Goal: Check status: Check status

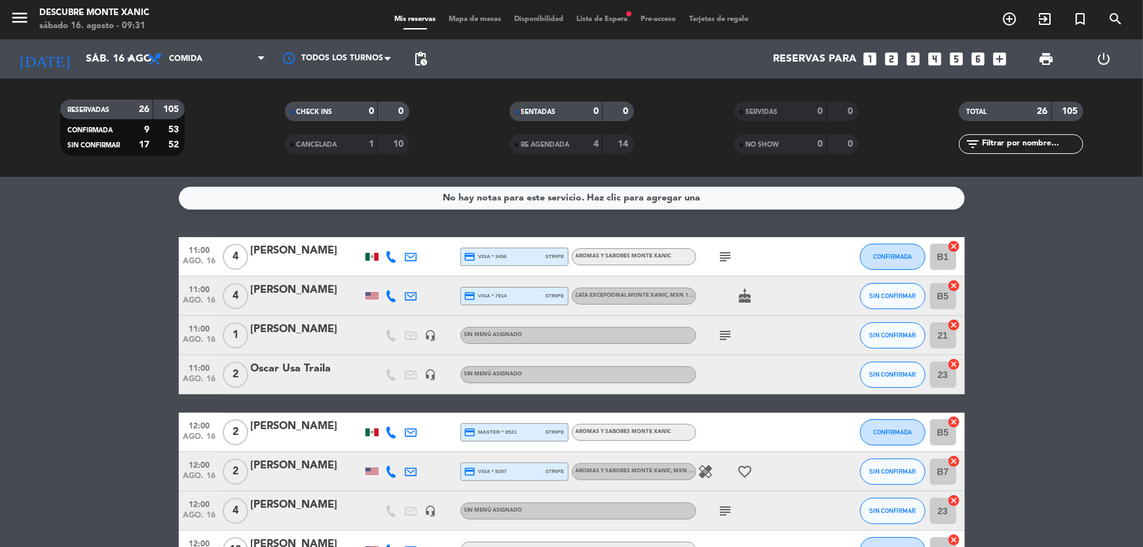
click at [1047, 59] on span "print" at bounding box center [1046, 59] width 16 height 16
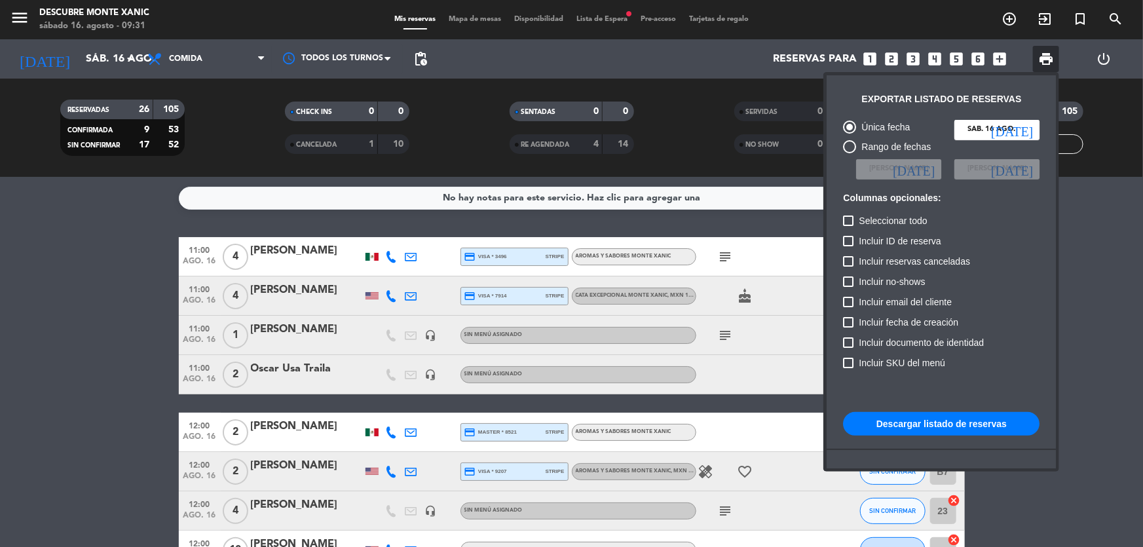
click at [969, 425] on button "Descargar listado de reservas" at bounding box center [941, 424] width 196 height 24
click at [19, 24] on div at bounding box center [571, 273] width 1143 height 547
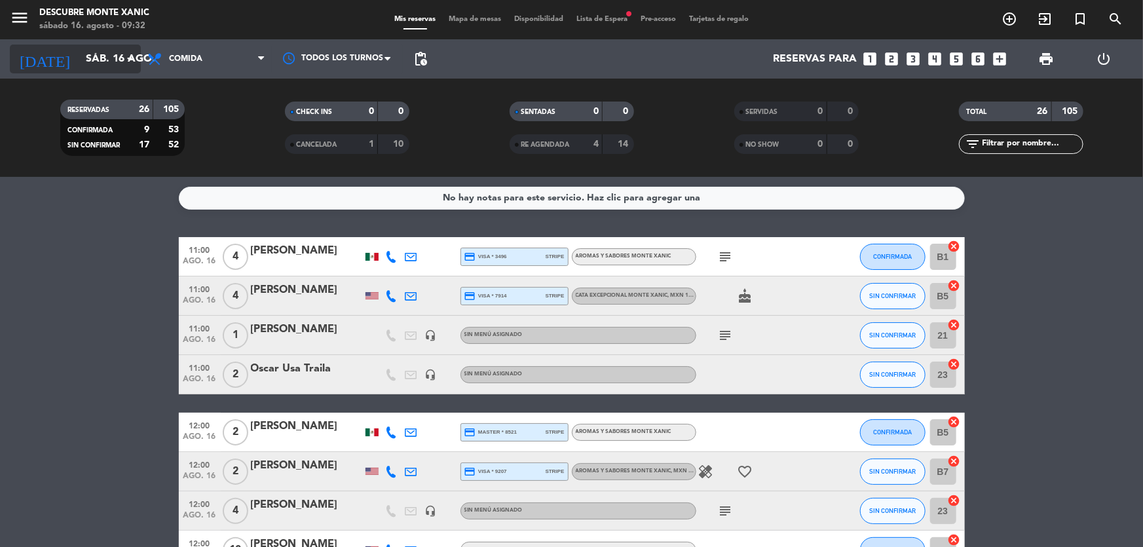
click at [96, 63] on input "sáb. 16 ago." at bounding box center [148, 60] width 138 height 26
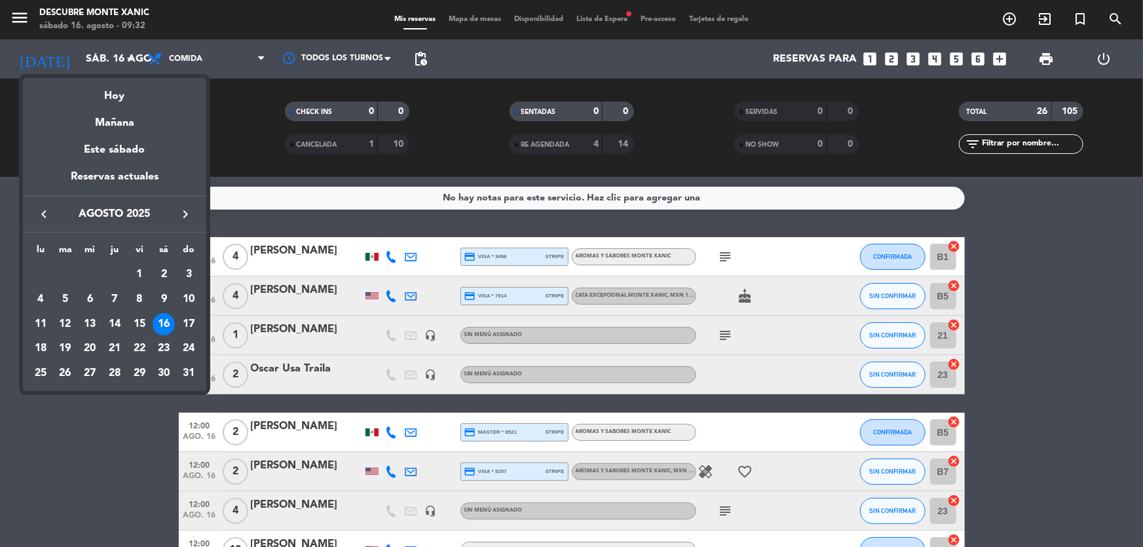
click at [20, 29] on div at bounding box center [571, 273] width 1143 height 547
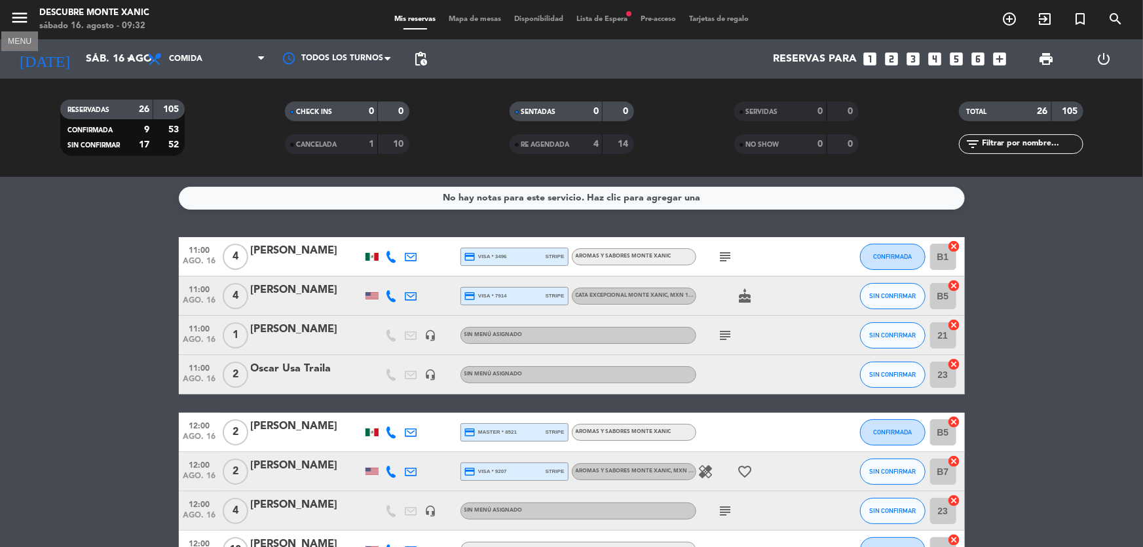
click at [20, 24] on icon "menu" at bounding box center [20, 18] width 20 height 20
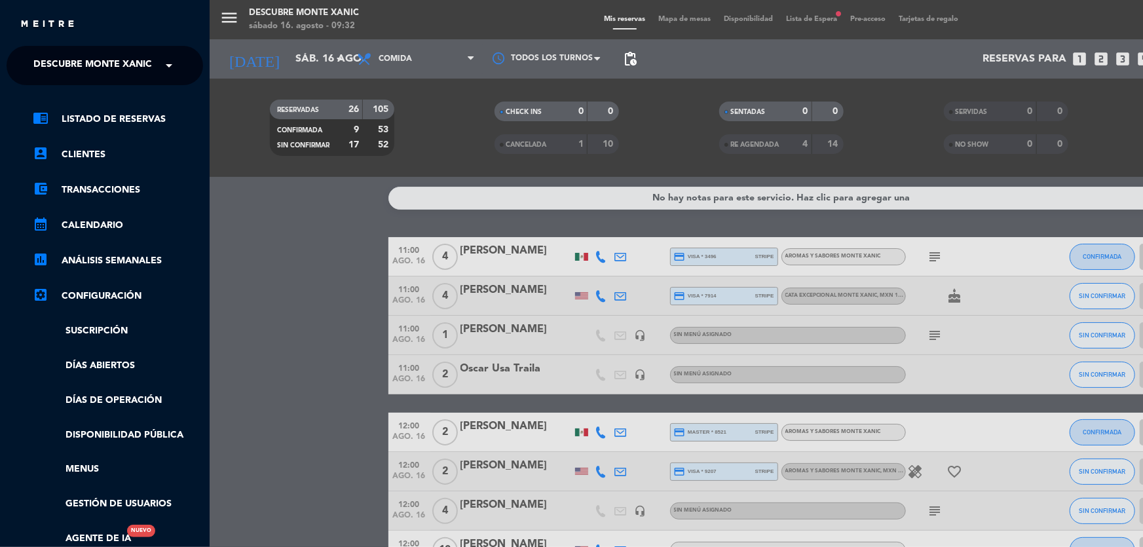
click at [89, 58] on span "Descubre Monte Xanic" at bounding box center [92, 66] width 119 height 28
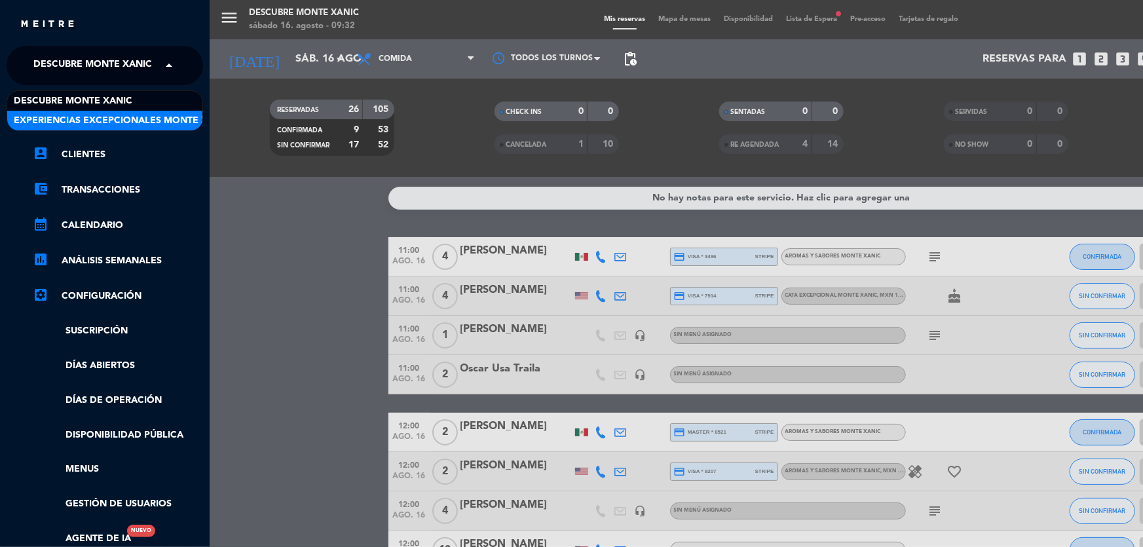
click at [85, 125] on span "Experiencias Excepcionales Monte Xanic" at bounding box center [122, 120] width 217 height 15
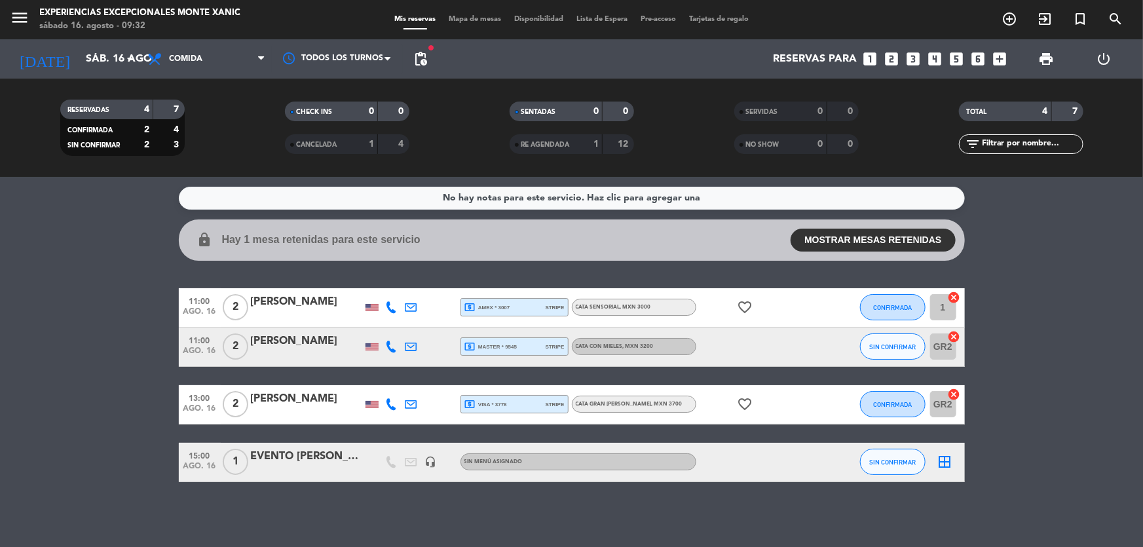
click at [7, 307] on bookings-row "11:00 ago. 16 2 [PERSON_NAME] local_atm amex * 3007 stripe CATA SENSORIAL , MXN…" at bounding box center [571, 385] width 1143 height 194
click at [25, 26] on icon "menu" at bounding box center [20, 18] width 20 height 20
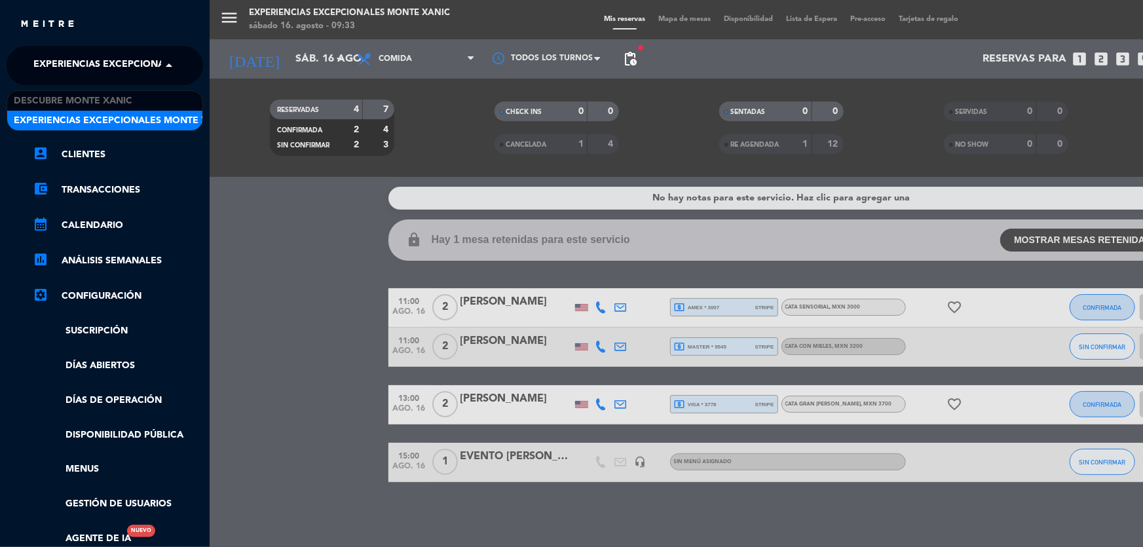
click at [94, 79] on span "Experiencias Excepcionales Monte Xanic" at bounding box center [141, 66] width 217 height 28
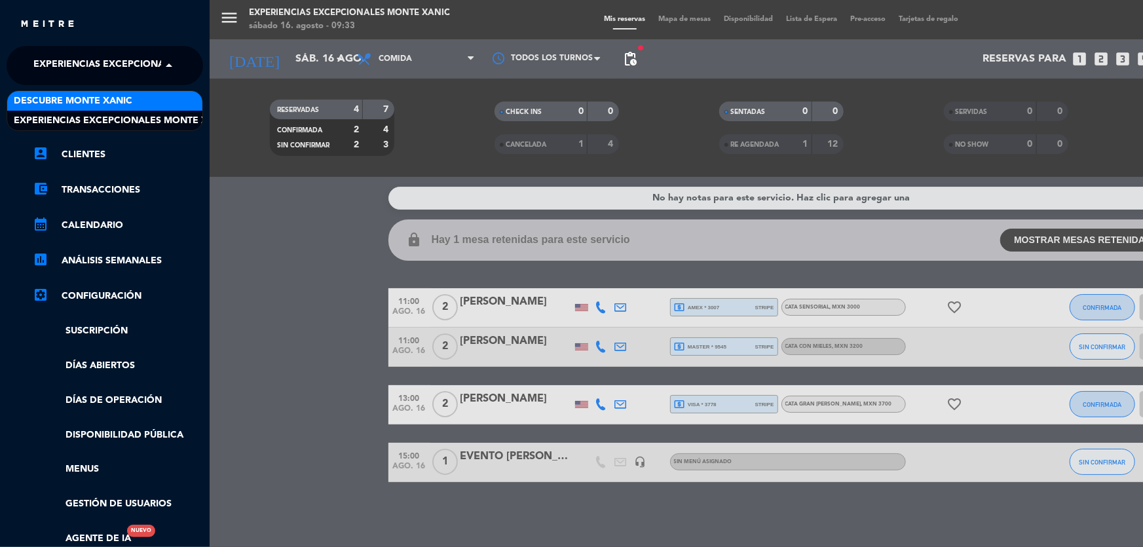
click at [118, 95] on span "Descubre Monte Xanic" at bounding box center [73, 101] width 119 height 15
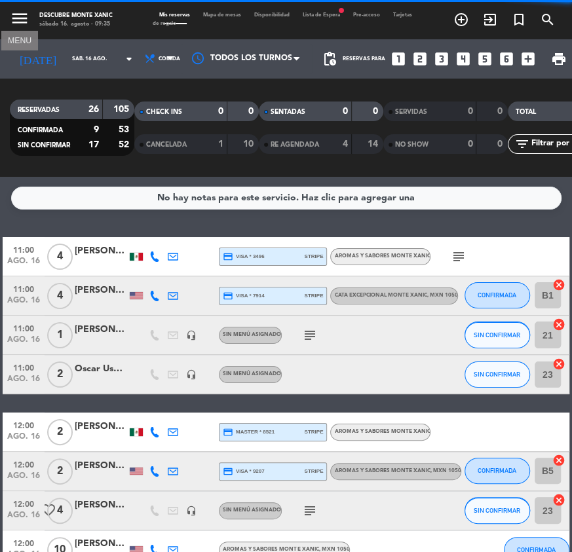
click at [15, 25] on icon "menu" at bounding box center [20, 19] width 20 height 20
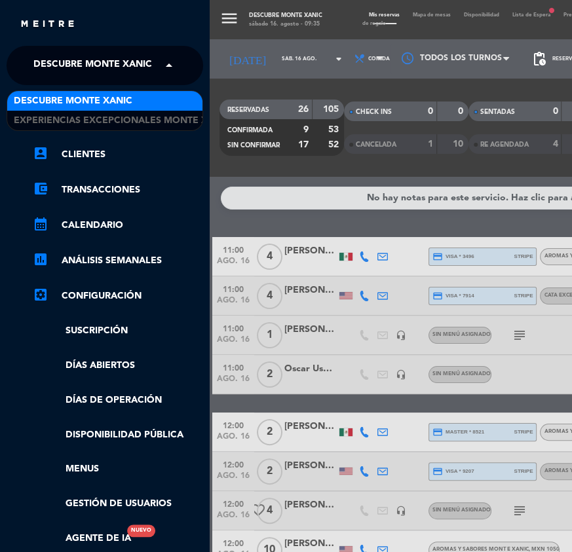
click at [110, 66] on span "Descubre Monte Xanic" at bounding box center [92, 66] width 119 height 28
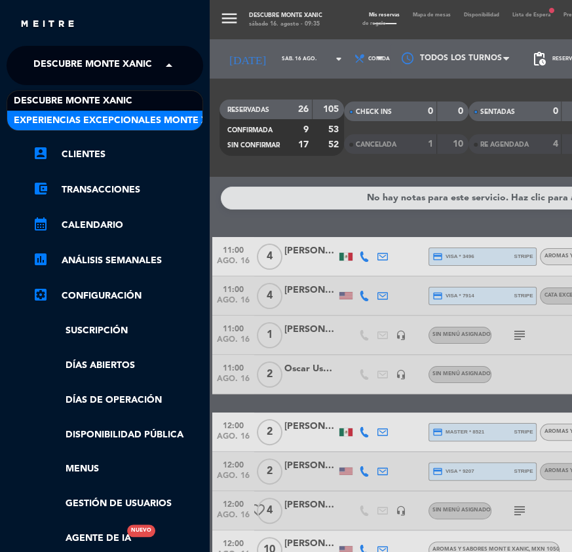
click at [120, 116] on span "Experiencias Excepcionales Monte Xanic" at bounding box center [122, 120] width 217 height 15
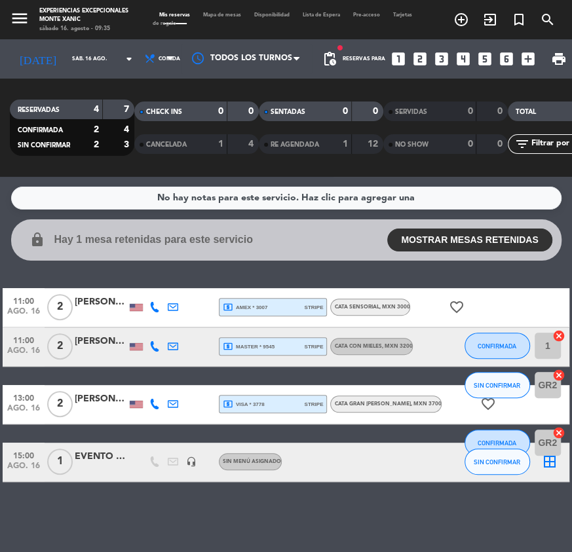
click at [83, 308] on div "[PERSON_NAME]" at bounding box center [101, 302] width 52 height 15
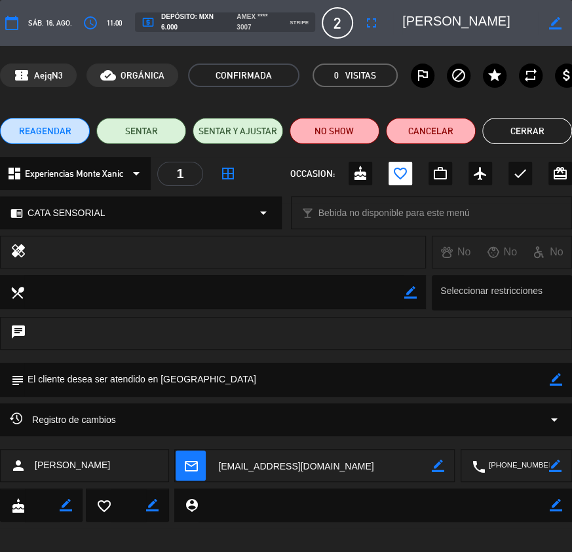
click at [533, 128] on button "Cerrar" at bounding box center [527, 131] width 90 height 26
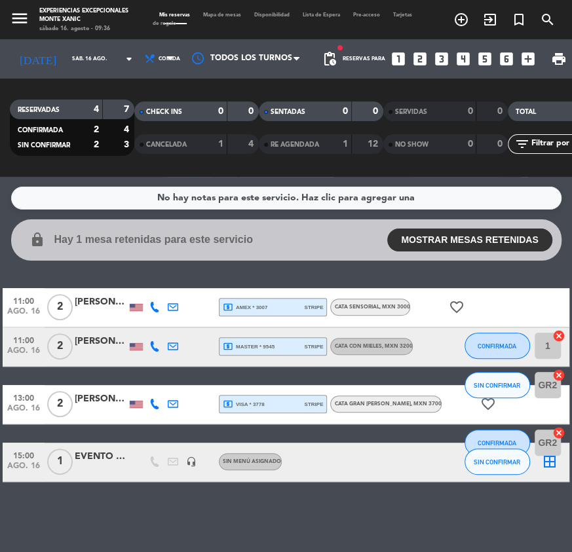
click at [91, 354] on div at bounding box center [101, 354] width 52 height 10
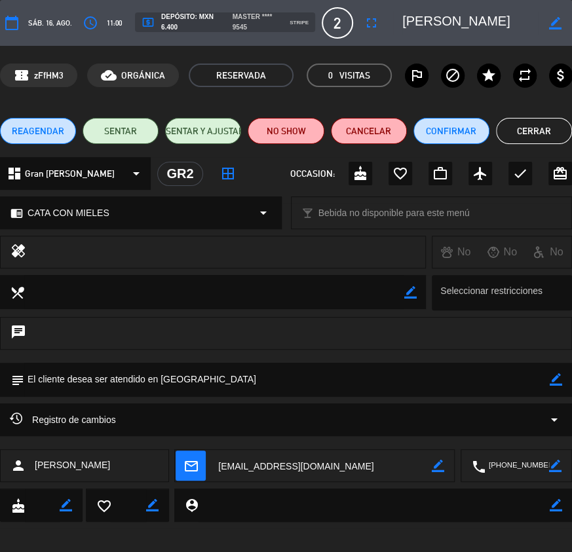
click at [524, 128] on button "Cerrar" at bounding box center [534, 131] width 76 height 26
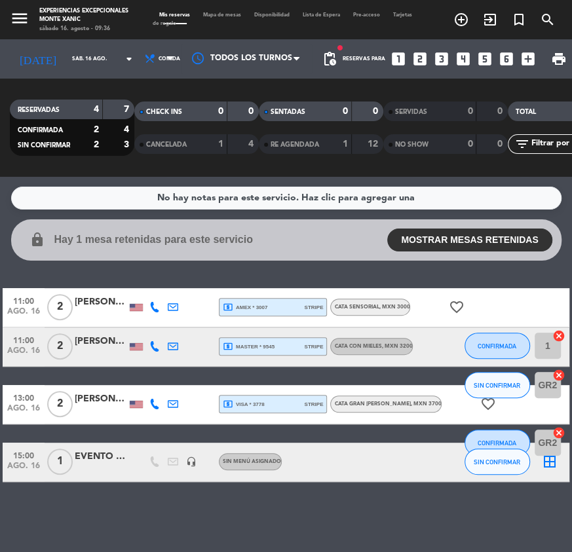
click at [98, 404] on div "[PERSON_NAME]" at bounding box center [101, 399] width 52 height 15
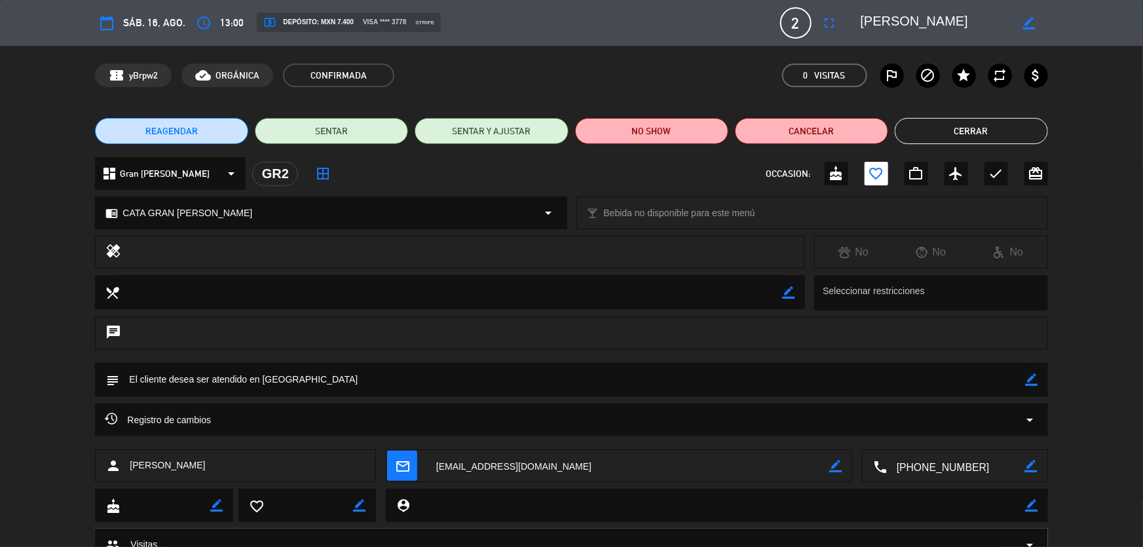
click at [1000, 128] on button "Cerrar" at bounding box center [971, 131] width 153 height 26
